Goal: Task Accomplishment & Management: Manage account settings

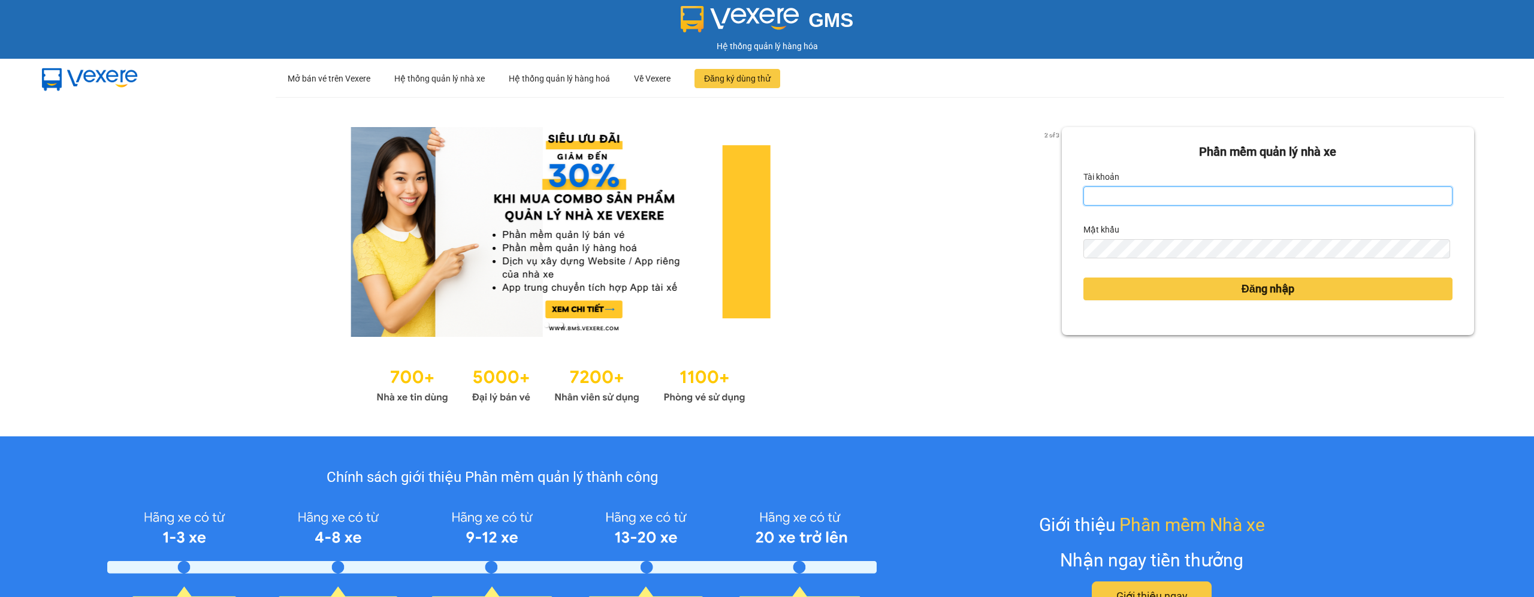
click at [1138, 193] on input "Tài khoản" at bounding box center [1267, 195] width 369 height 19
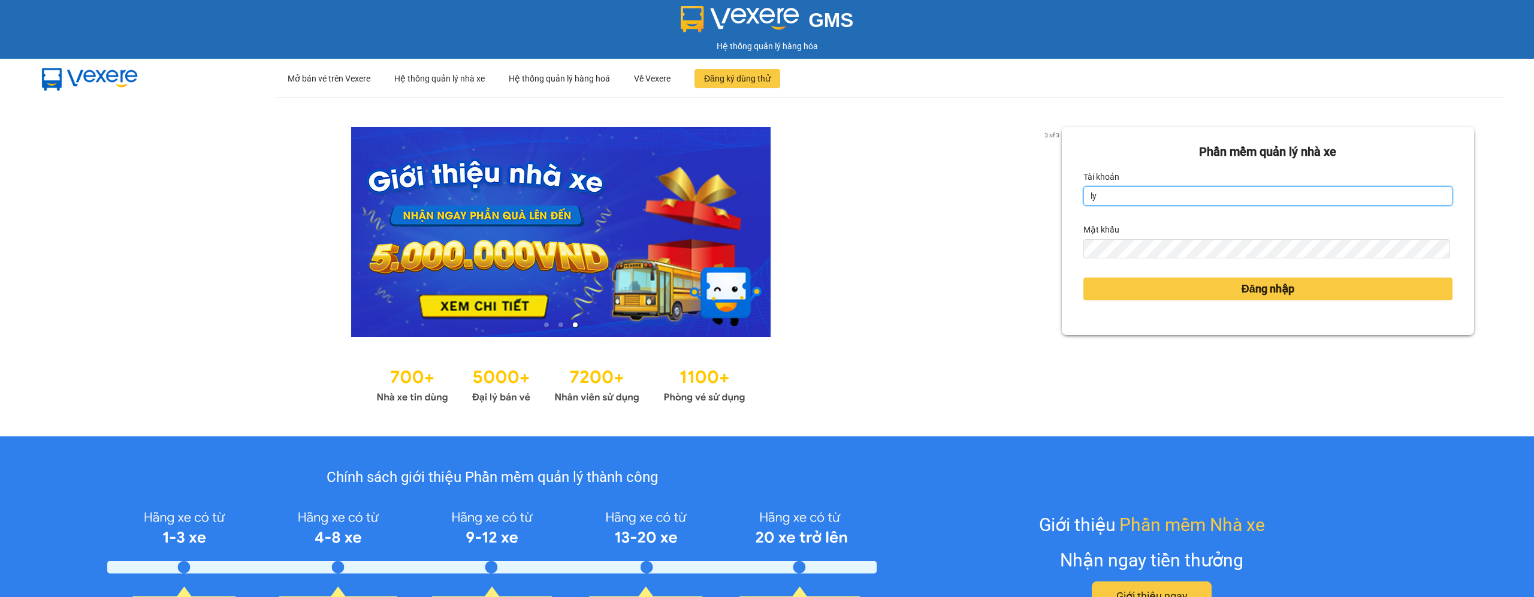
type input "ly.xtl"
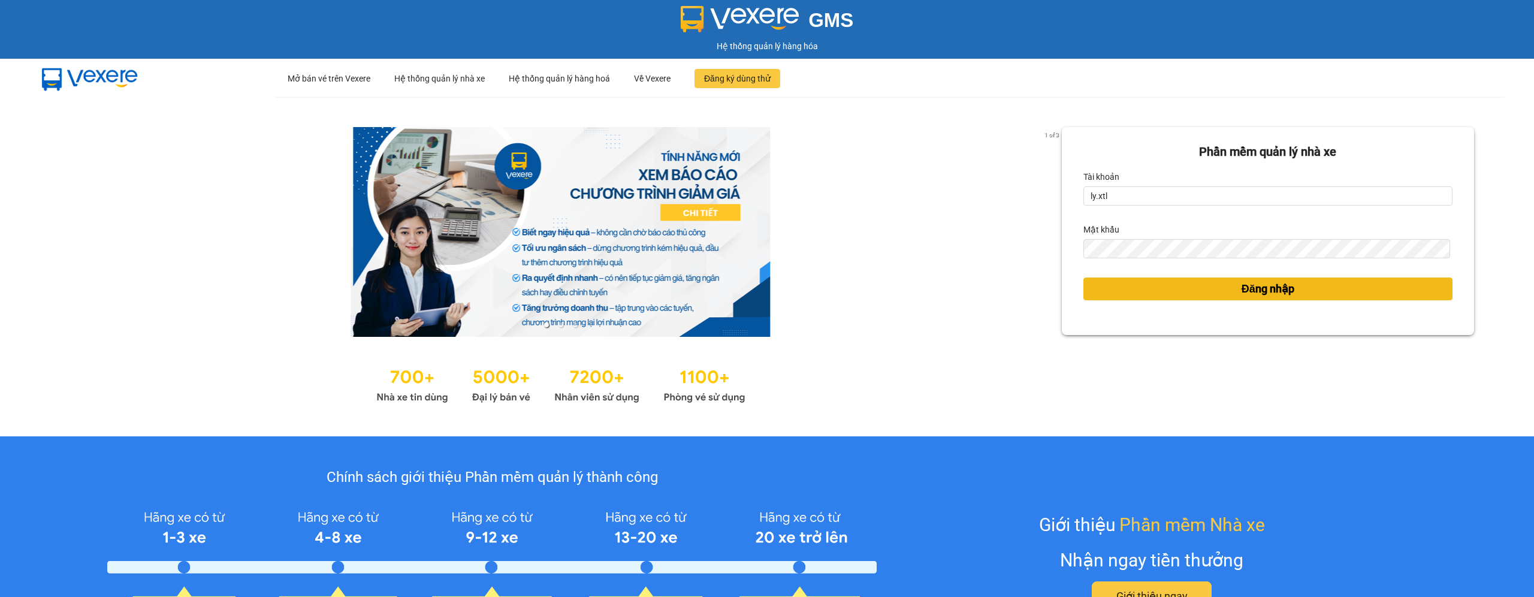
click at [1155, 291] on button "Đăng nhập" at bounding box center [1267, 288] width 369 height 23
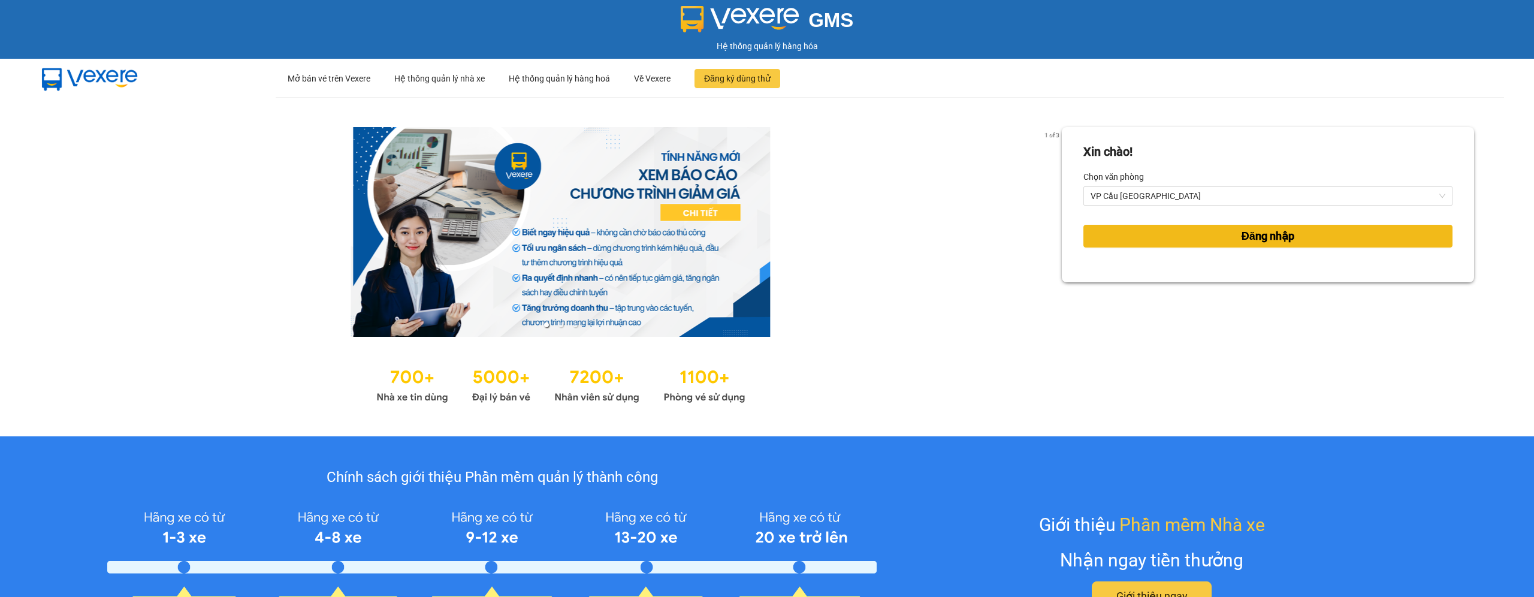
click at [1177, 240] on button "Đăng nhập" at bounding box center [1267, 236] width 369 height 23
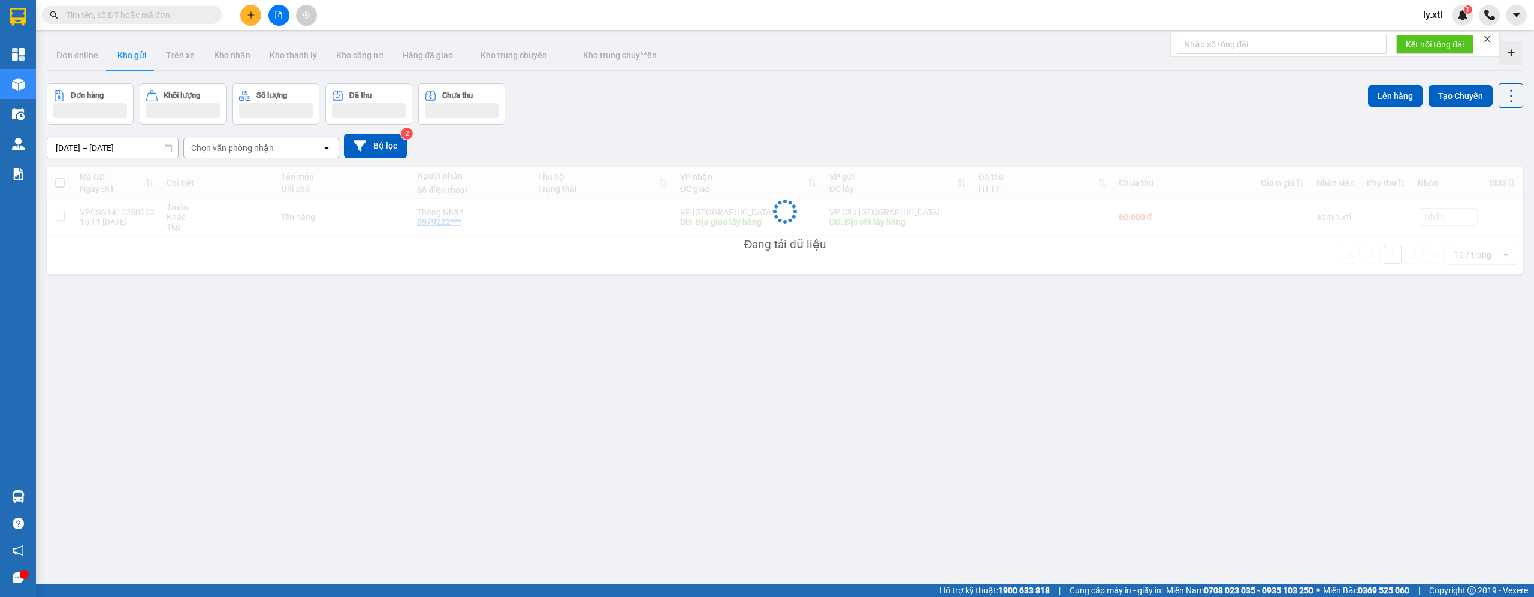
click at [1488, 37] on icon "close" at bounding box center [1487, 39] width 6 height 6
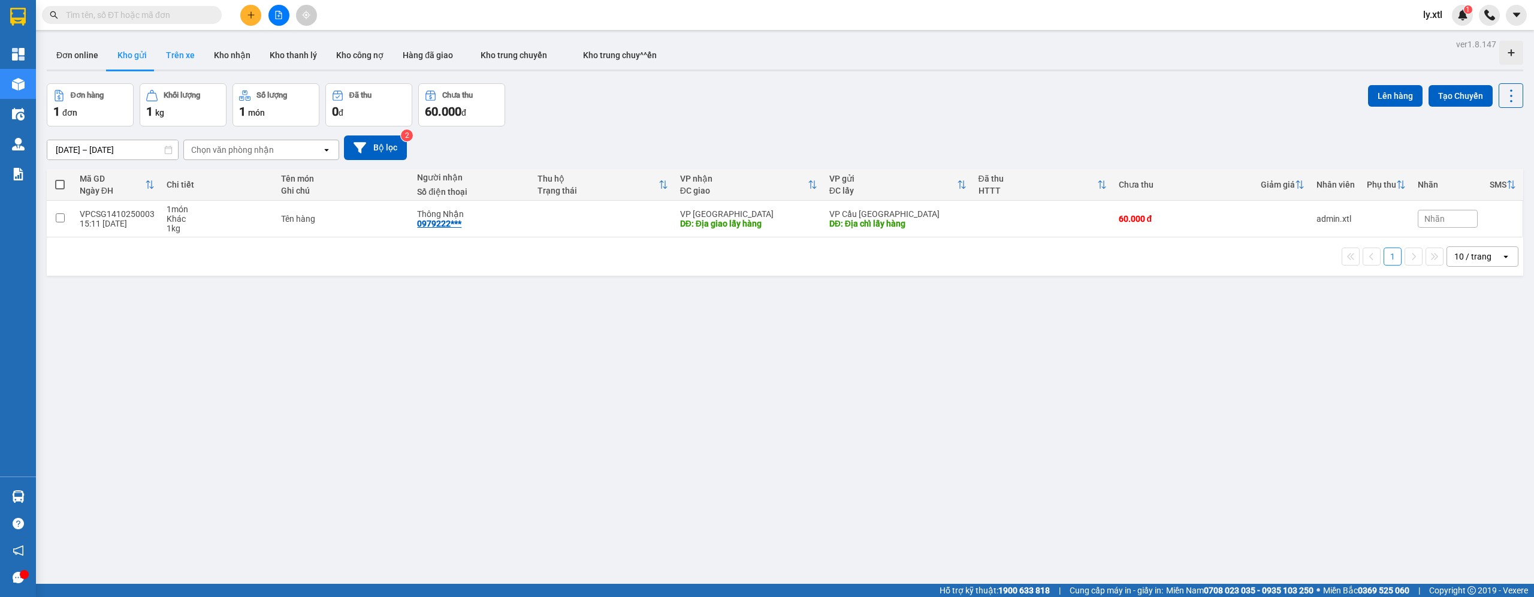
click at [174, 59] on button "Trên xe" at bounding box center [180, 55] width 48 height 29
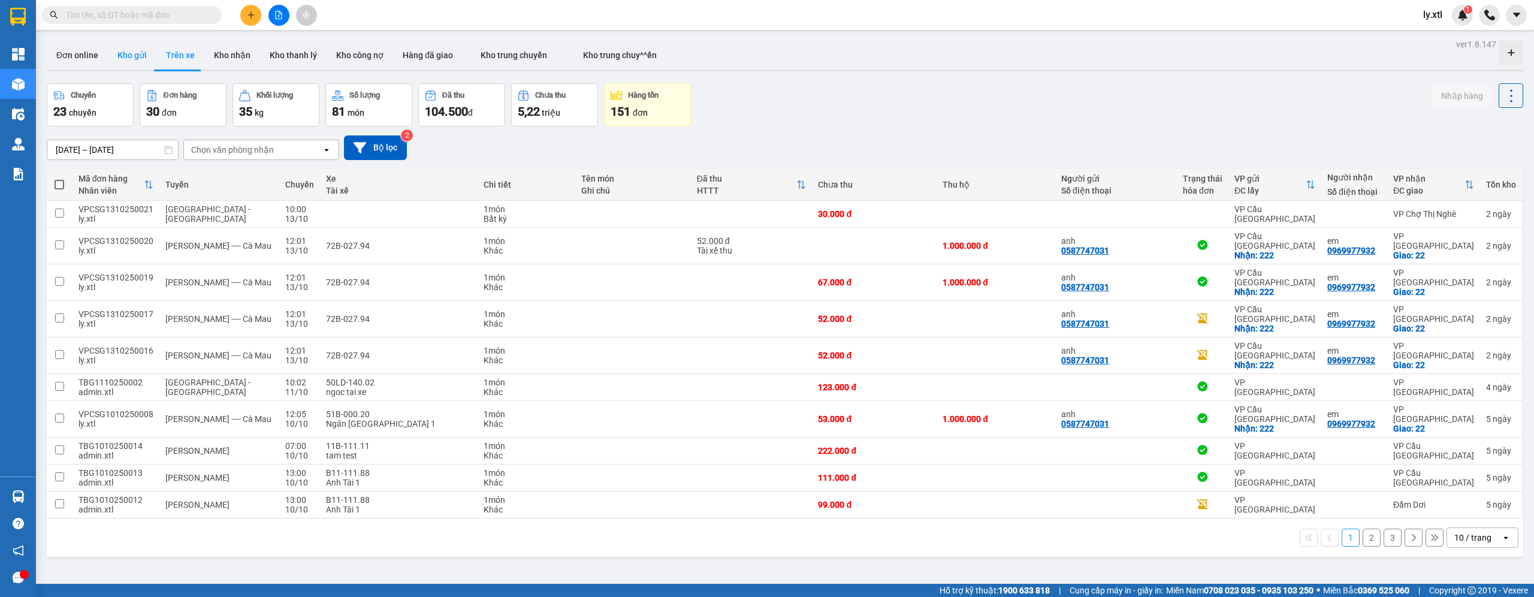
click at [135, 57] on button "Kho gửi" at bounding box center [132, 55] width 49 height 29
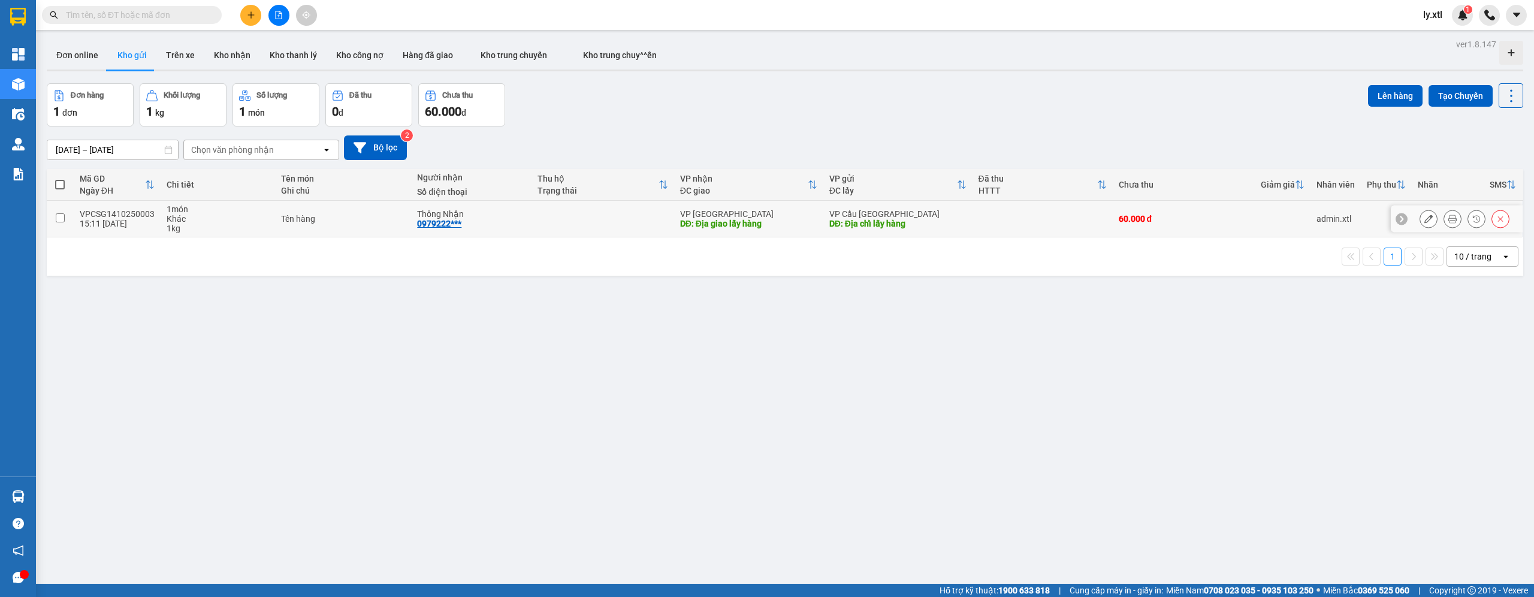
click at [1448, 219] on icon at bounding box center [1452, 219] width 8 height 8
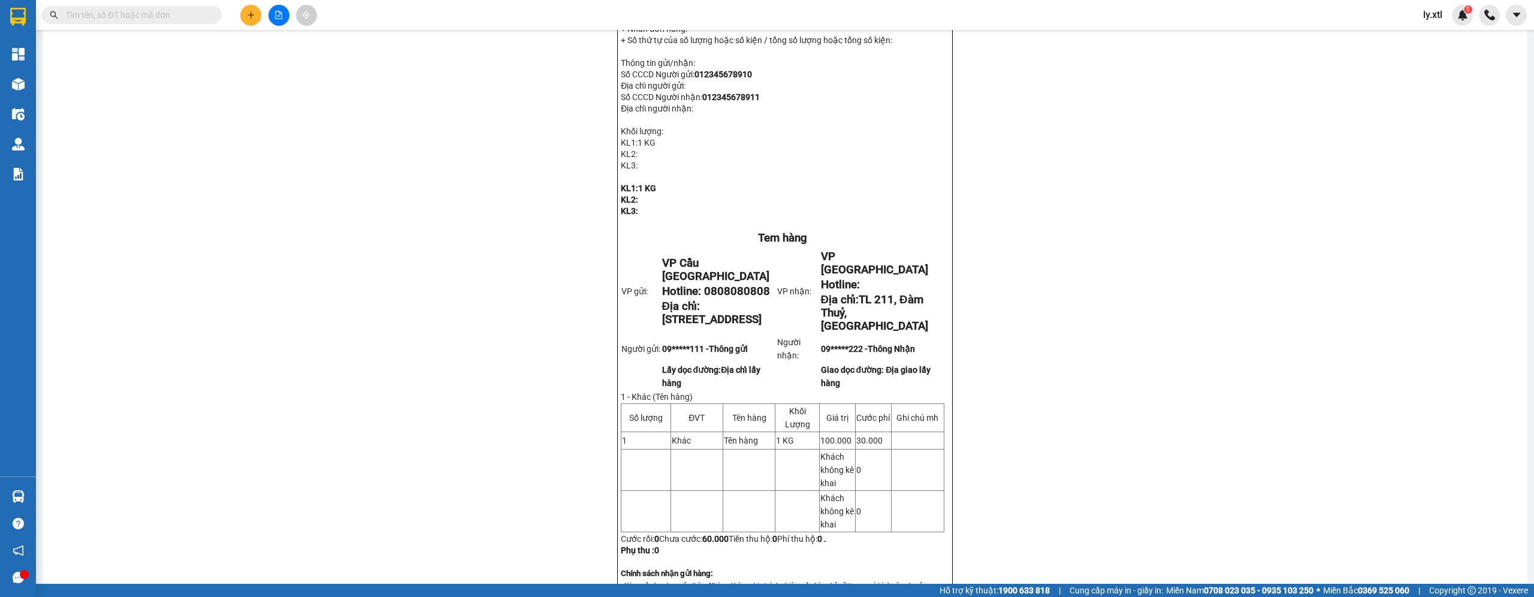
scroll to position [848, 0]
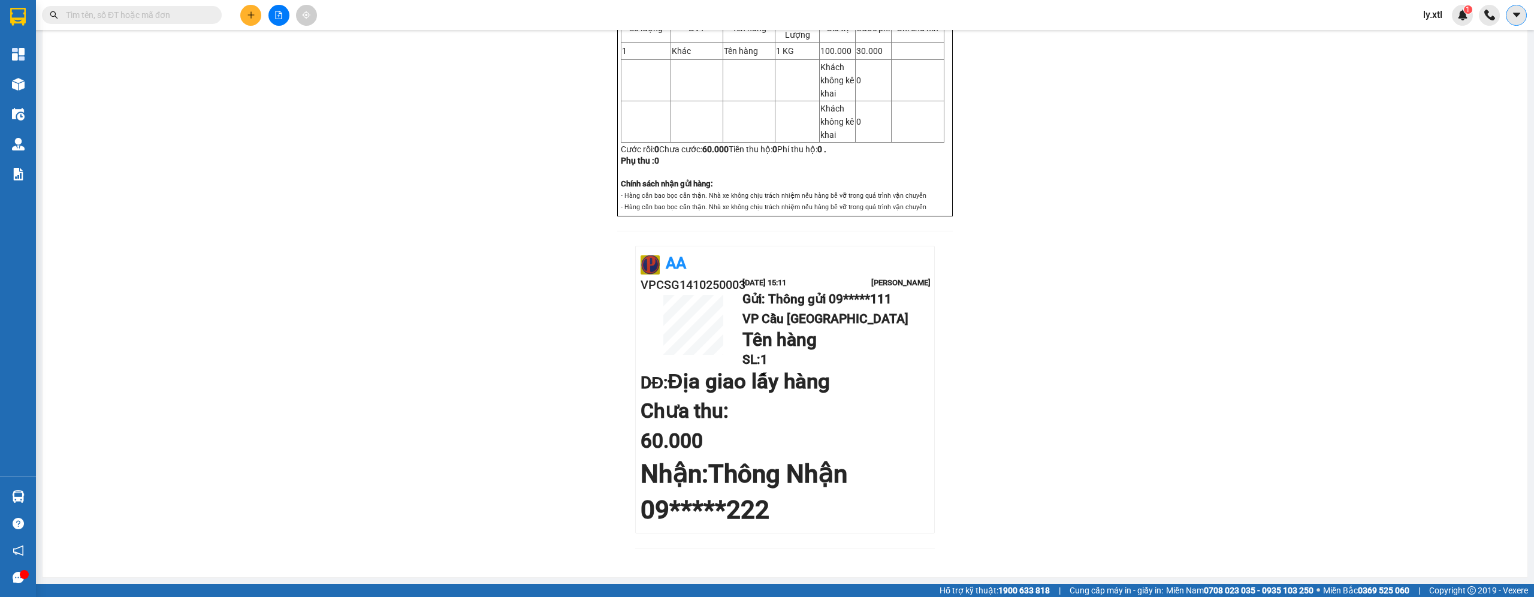
click at [1520, 22] on button at bounding box center [1516, 15] width 21 height 21
click at [1481, 48] on div "Cấu hình nhà xe" at bounding box center [1484, 44] width 61 height 13
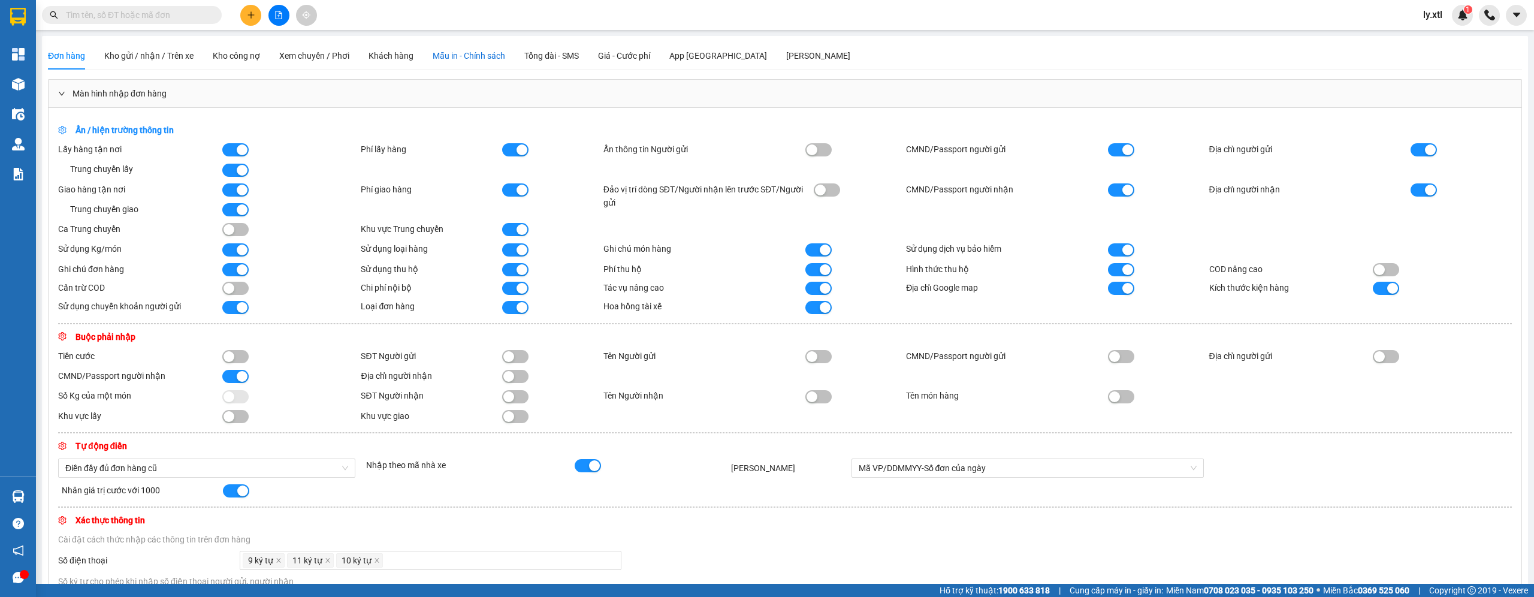
click at [493, 61] on div "Mẫu in - Chính sách" at bounding box center [469, 55] width 72 height 13
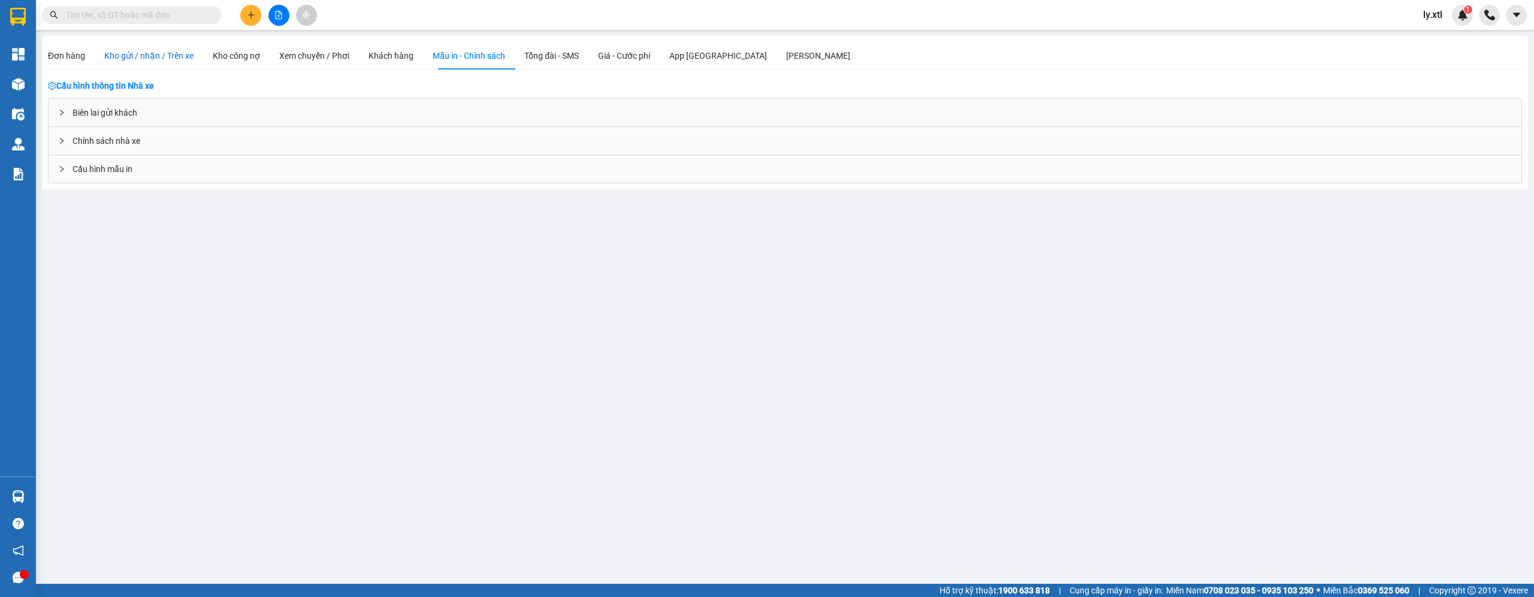
click at [170, 54] on span "Kho gửi / nhận / Trên xe" at bounding box center [148, 56] width 89 height 10
click at [329, 56] on span "Xem chuyến / Phơi" at bounding box center [314, 56] width 70 height 10
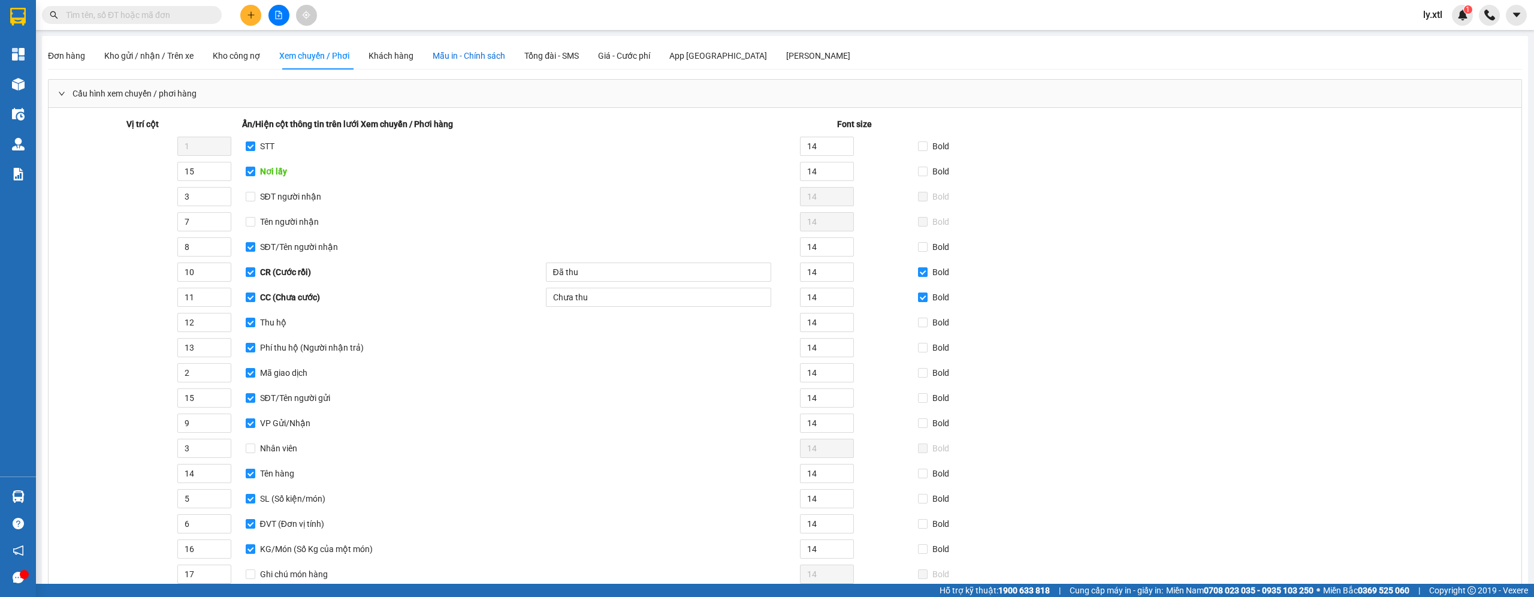
click at [471, 55] on span "Mẫu in - Chính sách" at bounding box center [469, 56] width 72 height 10
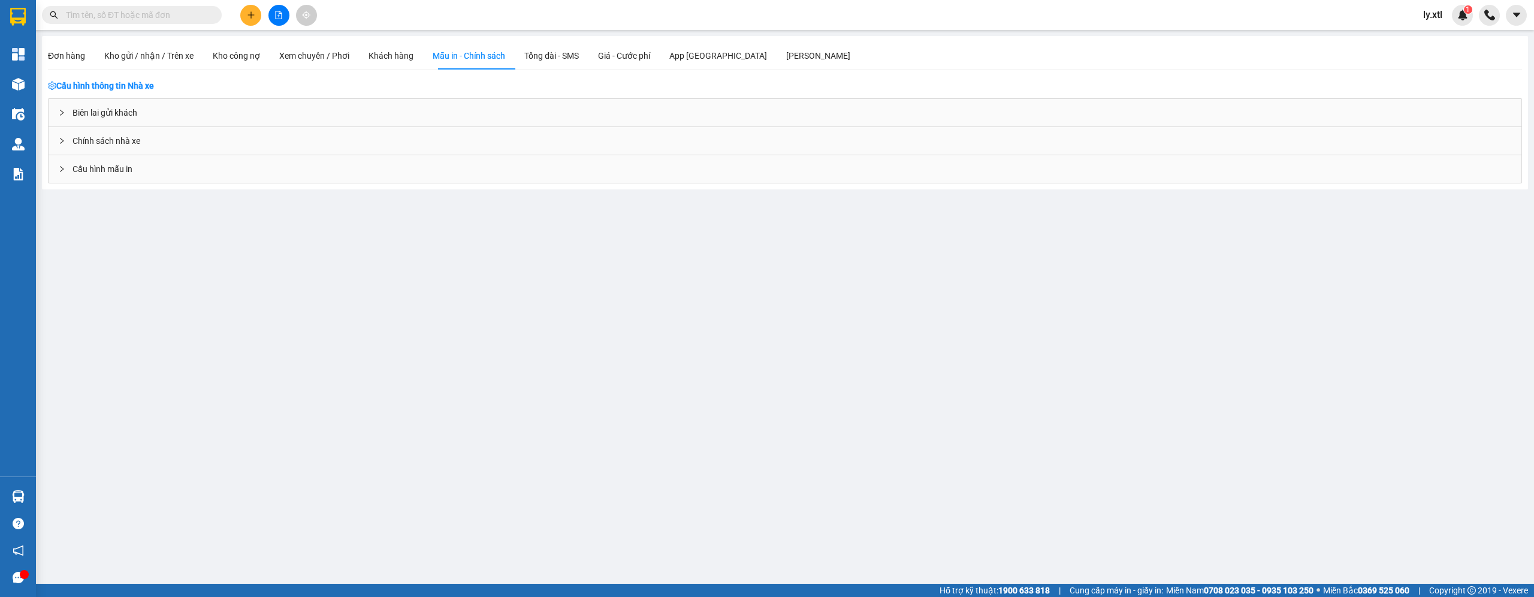
click at [167, 140] on div "Chính sách nhà xe" at bounding box center [785, 141] width 1473 height 28
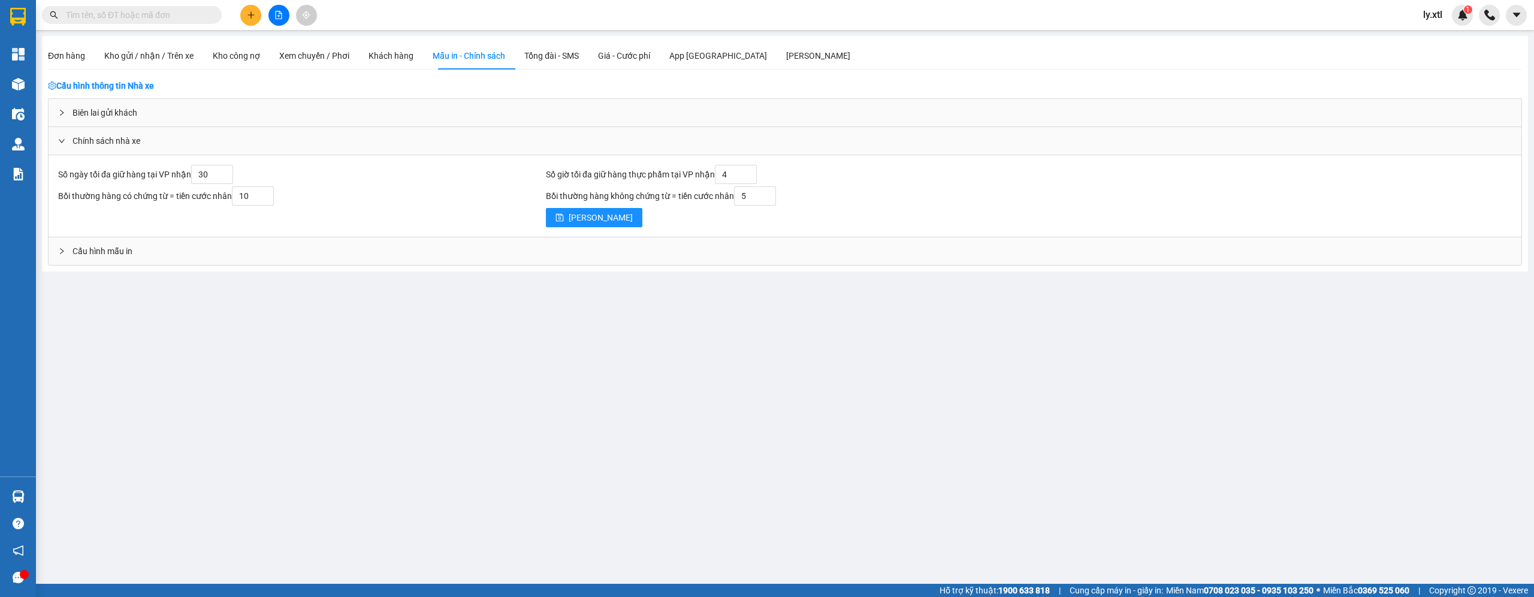
click at [188, 110] on div "Biên lai gửi khách" at bounding box center [785, 113] width 1473 height 28
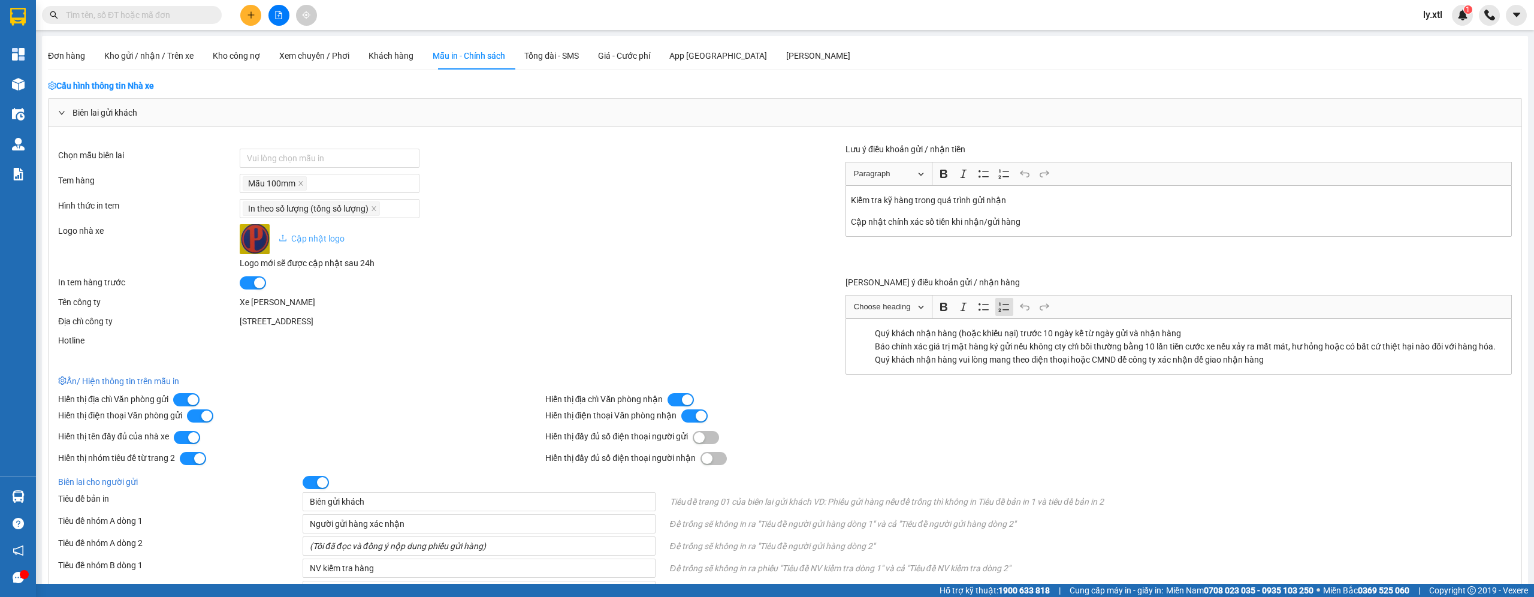
scroll to position [146, 0]
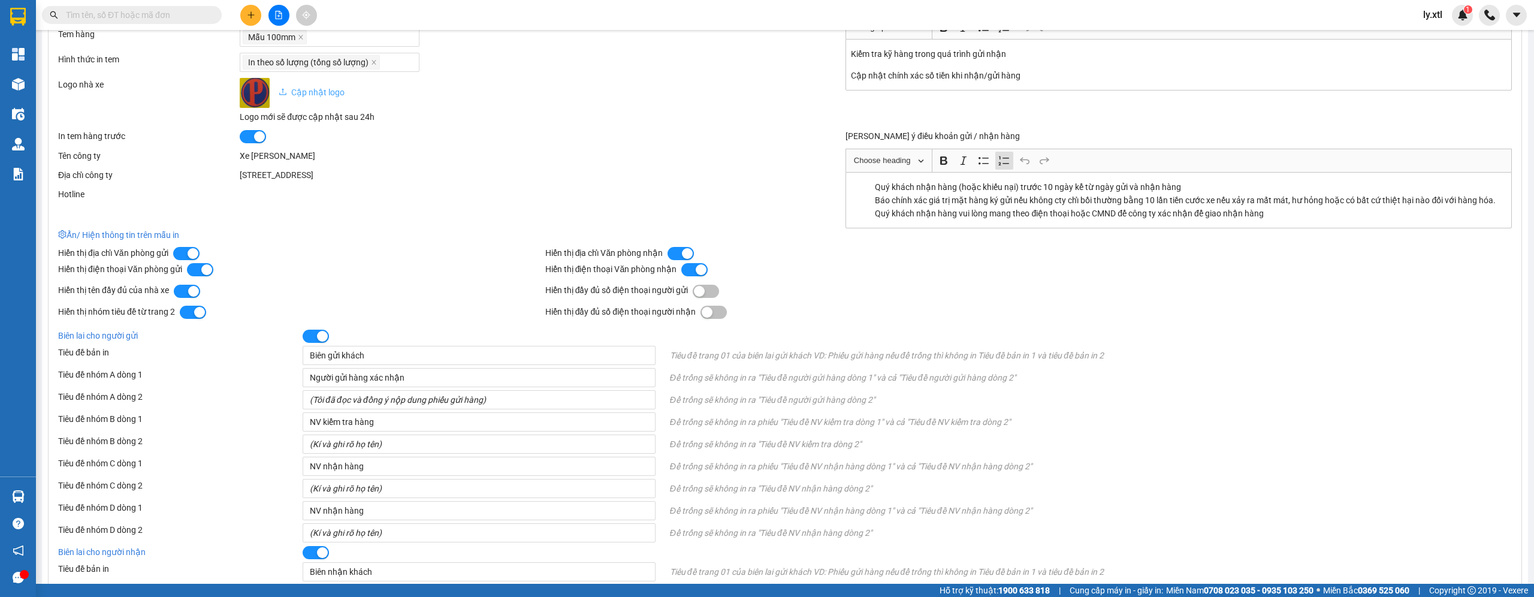
click at [712, 298] on button "button" at bounding box center [706, 291] width 26 height 13
click at [712, 318] on div "button" at bounding box center [707, 312] width 11 height 11
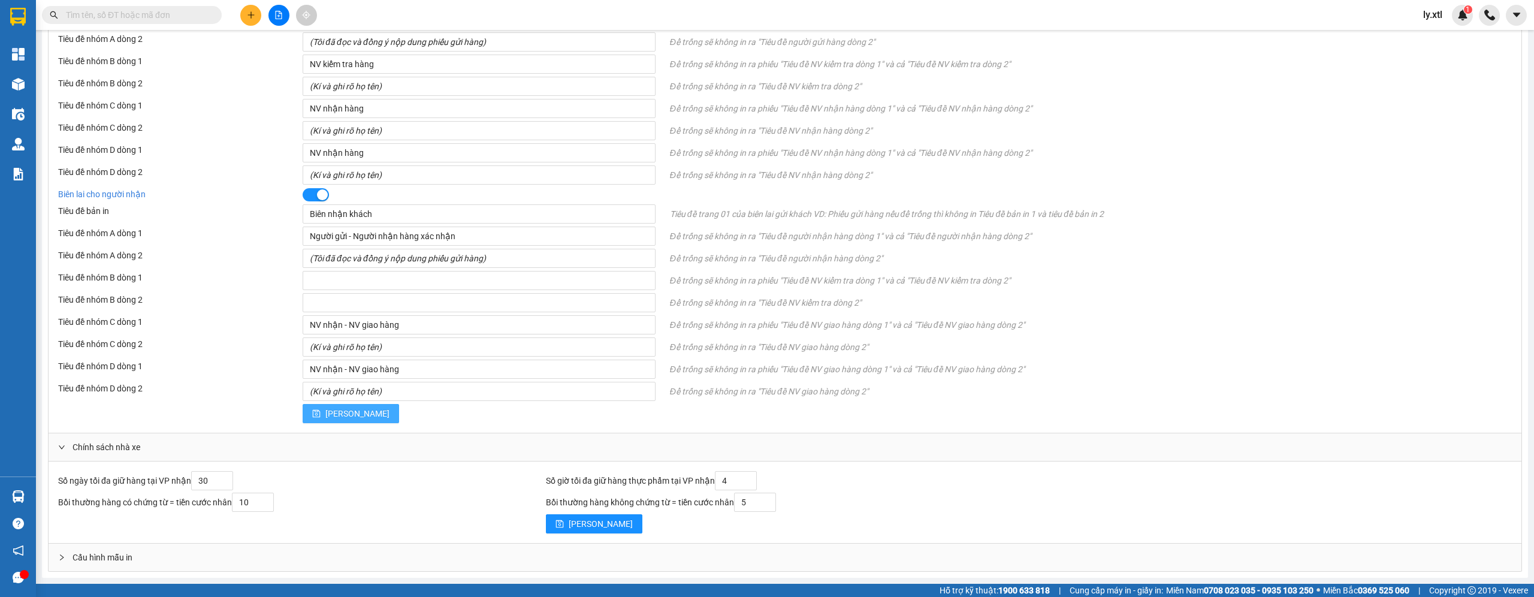
click at [333, 421] on button "[PERSON_NAME]" at bounding box center [351, 413] width 96 height 19
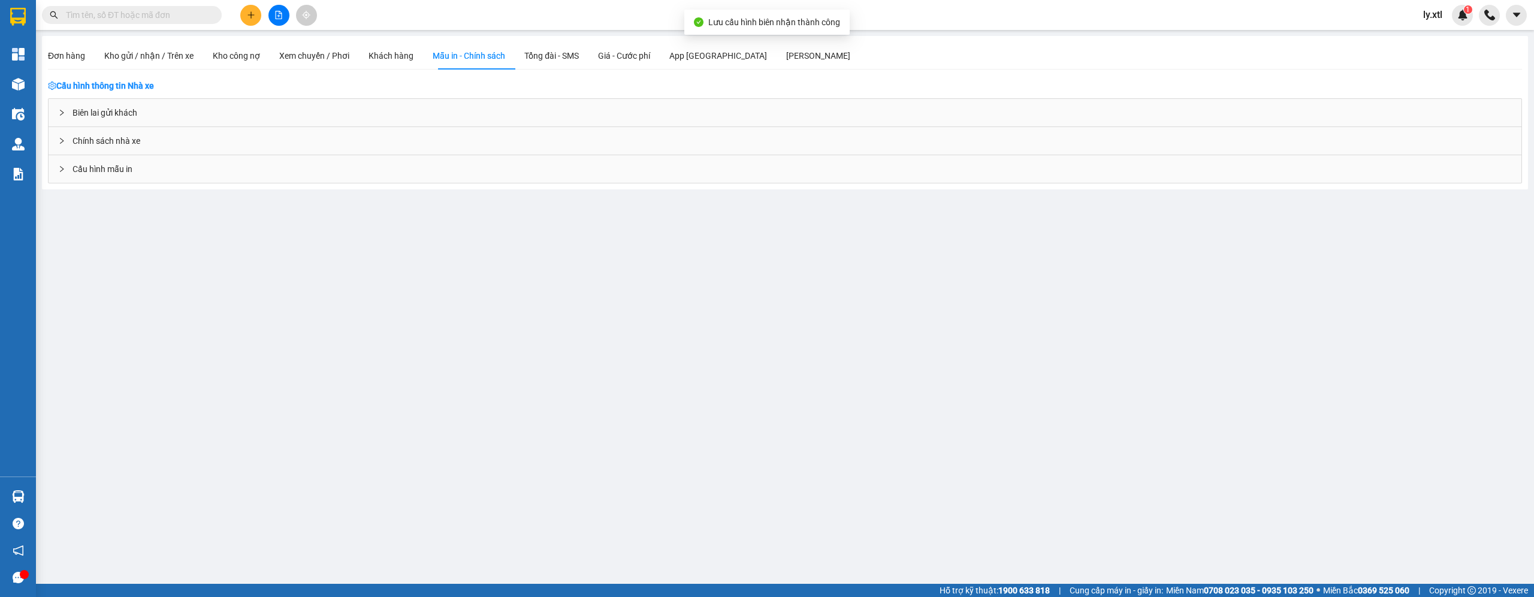
scroll to position [0, 0]
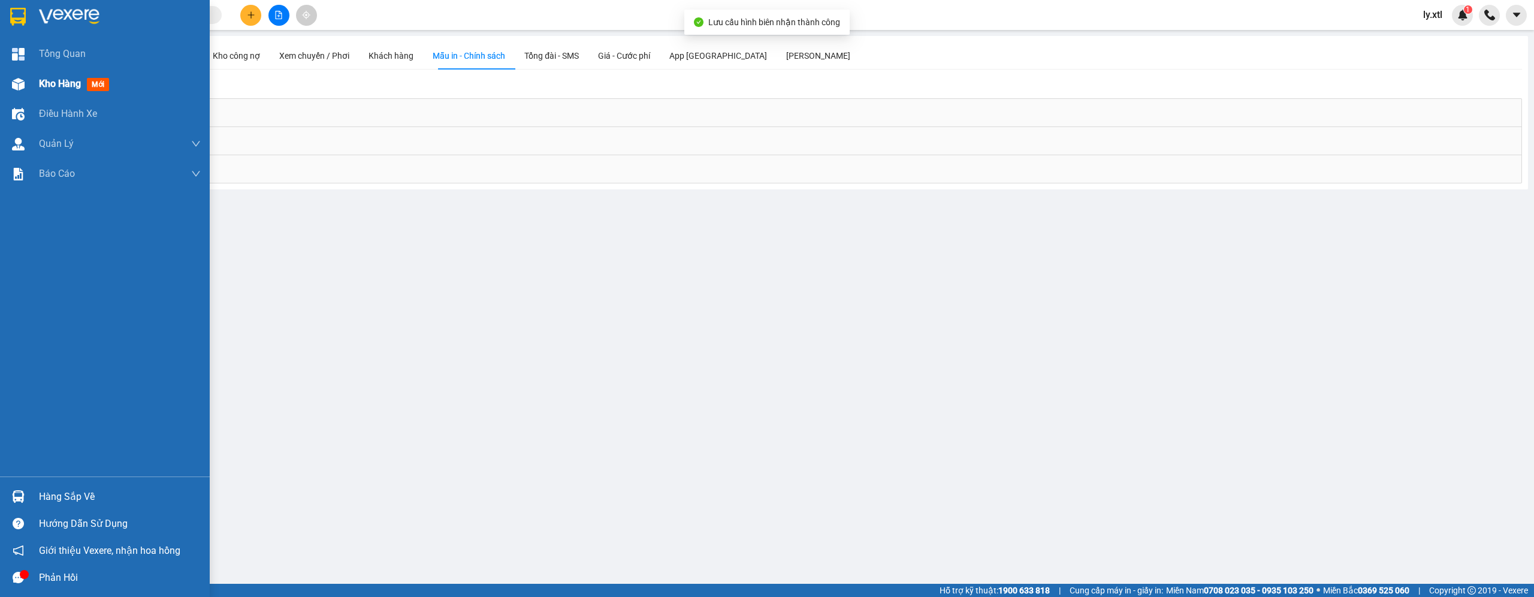
click at [33, 82] on div "Kho hàng mới" at bounding box center [105, 84] width 210 height 30
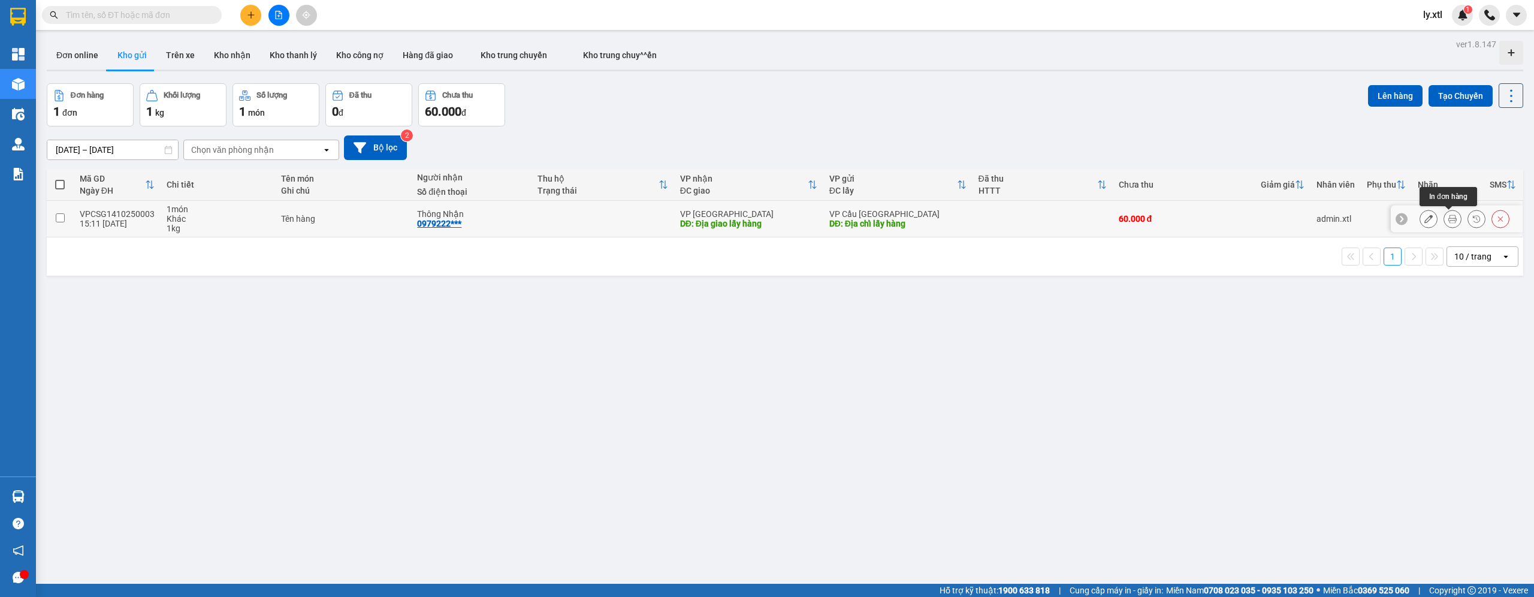
click at [1452, 219] on icon at bounding box center [1452, 219] width 8 height 8
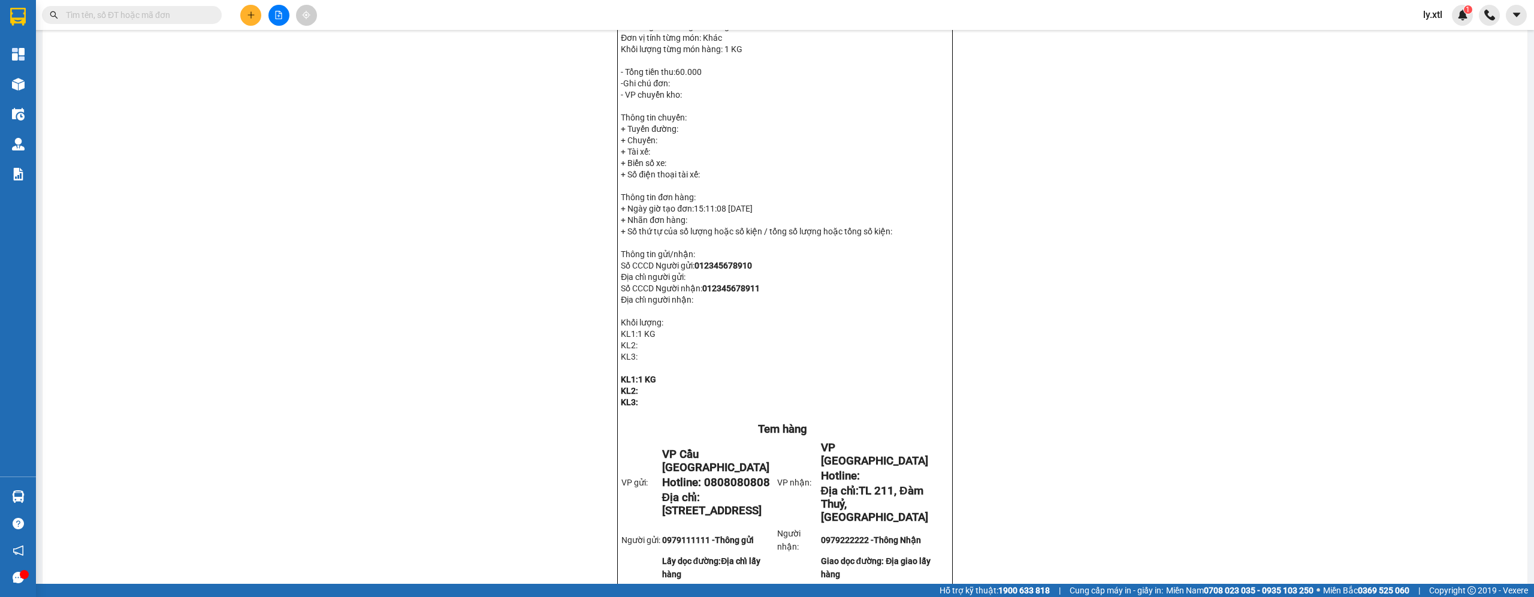
scroll to position [463, 0]
